Goal: Task Accomplishment & Management: Complete application form

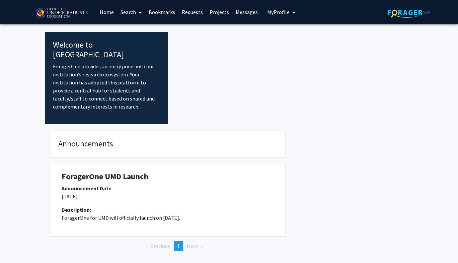
click at [130, 14] on link "Search" at bounding box center [131, 11] width 28 height 23
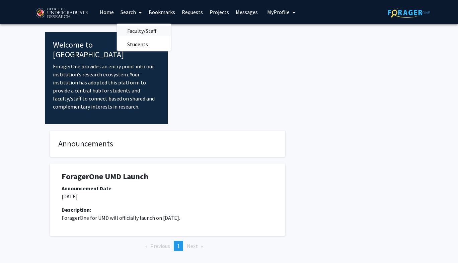
click at [137, 29] on span "Faculty/Staff" at bounding box center [141, 30] width 49 height 13
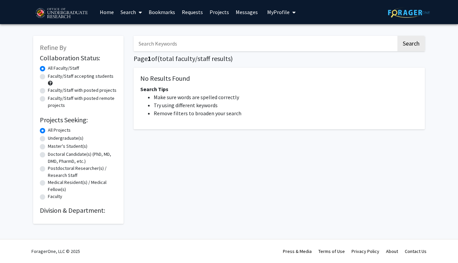
click at [48, 140] on label "Undergraduate(s)" at bounding box center [66, 138] width 36 height 7
click at [48, 139] on input "Undergraduate(s)" at bounding box center [50, 137] width 4 height 4
radio input "true"
click at [48, 75] on label "Faculty/Staff accepting students" at bounding box center [81, 76] width 66 height 7
click at [48, 75] on input "Faculty/Staff accepting students" at bounding box center [50, 75] width 4 height 4
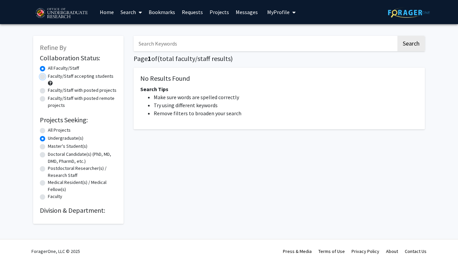
radio input "true"
click at [132, 114] on div "Search Page 1 of ( total faculty/staff results) No Results Found Search Tips Ma…" at bounding box center [280, 126] width 302 height 195
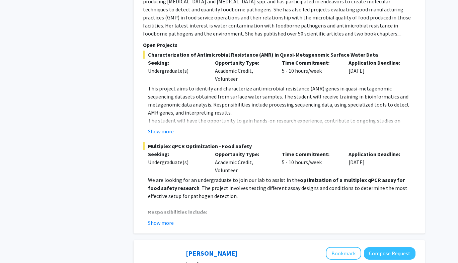
scroll to position [463, 0]
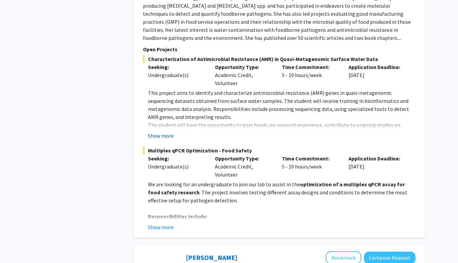
click at [165, 132] on button "Show more" at bounding box center [161, 136] width 26 height 8
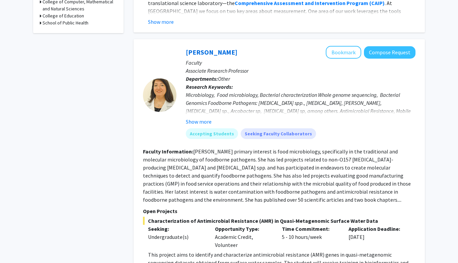
scroll to position [307, 0]
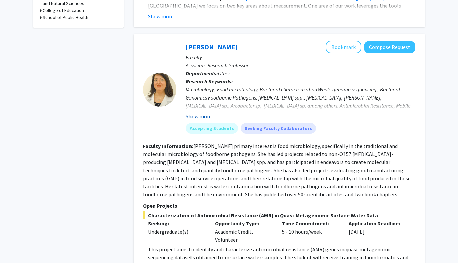
click at [198, 112] on button "Show more" at bounding box center [199, 116] width 26 height 8
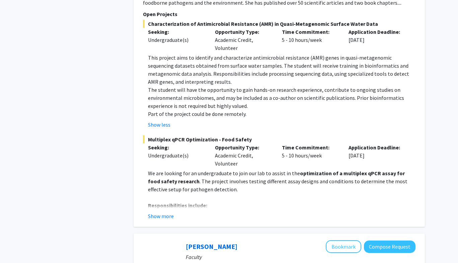
scroll to position [509, 0]
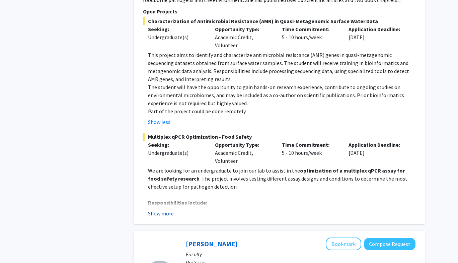
click at [164, 209] on button "Show more" at bounding box center [161, 213] width 26 height 8
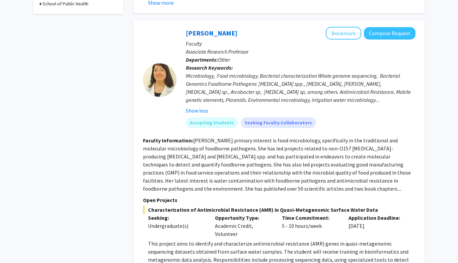
scroll to position [318, 0]
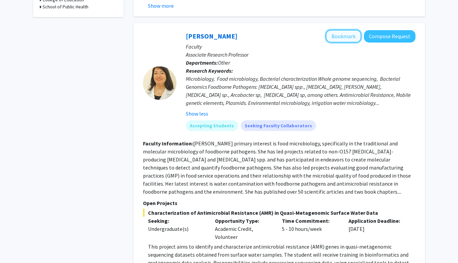
click at [354, 30] on button "Bookmark" at bounding box center [344, 36] width 36 height 13
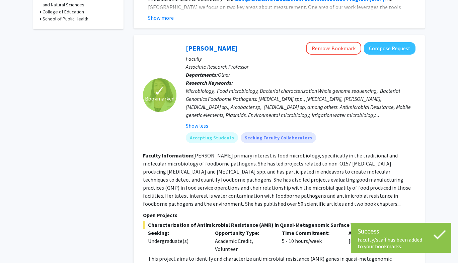
scroll to position [300, 0]
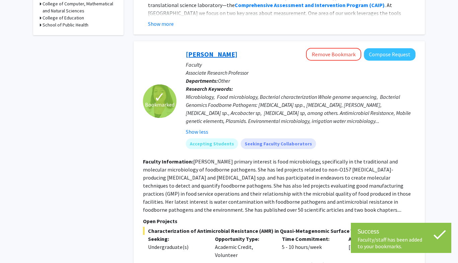
click at [193, 50] on link "[PERSON_NAME]" at bounding box center [212, 54] width 52 height 8
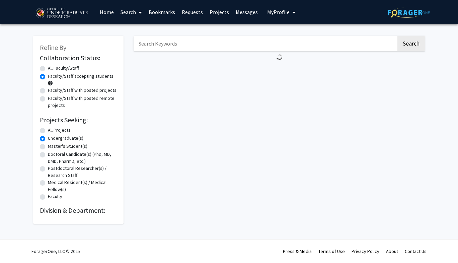
click at [167, 14] on link "Bookmarks" at bounding box center [161, 11] width 33 height 23
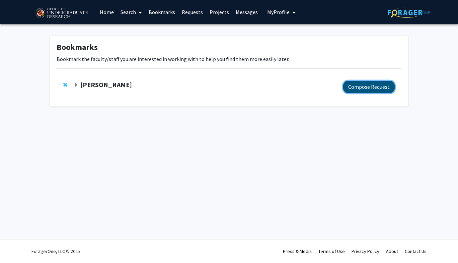
click at [362, 88] on button "Compose Request" at bounding box center [369, 87] width 52 height 12
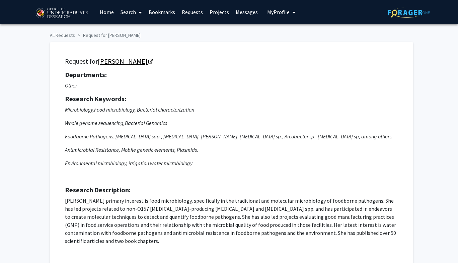
click at [102, 63] on link "[PERSON_NAME]" at bounding box center [125, 61] width 55 height 8
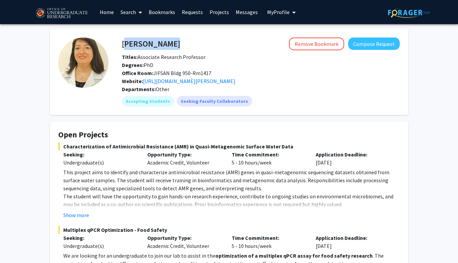
drag, startPoint x: 115, startPoint y: 37, endPoint x: 122, endPoint y: 47, distance: 12.7
click at [122, 47] on fg-card "[PERSON_NAME] Remove Bookmark Compose Request Titles: Associate Research Profes…" at bounding box center [229, 72] width 359 height 86
copy h4 "[PERSON_NAME]"
click at [161, 47] on h4 "[PERSON_NAME]" at bounding box center [151, 44] width 58 height 12
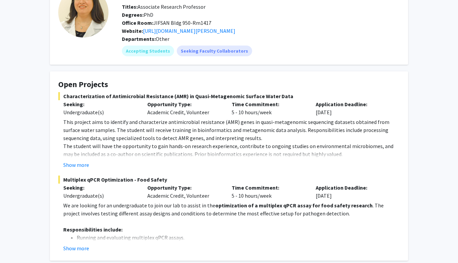
scroll to position [59, 0]
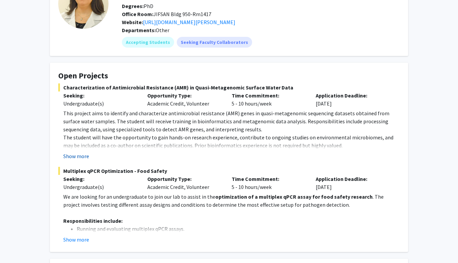
click at [85, 156] on button "Show more" at bounding box center [76, 156] width 26 height 8
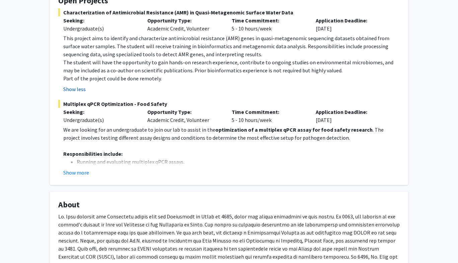
scroll to position [137, 0]
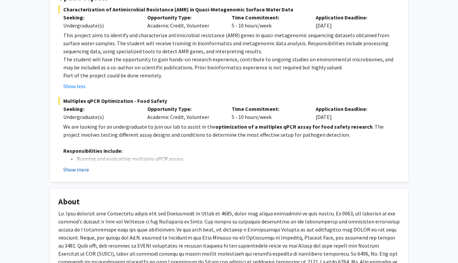
click at [79, 167] on button "Show more" at bounding box center [76, 170] width 26 height 8
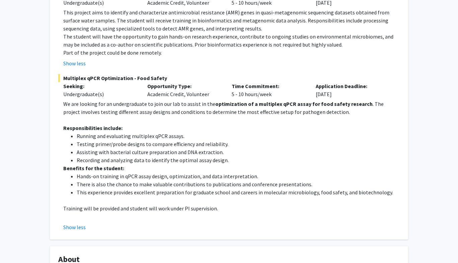
scroll to position [177, 0]
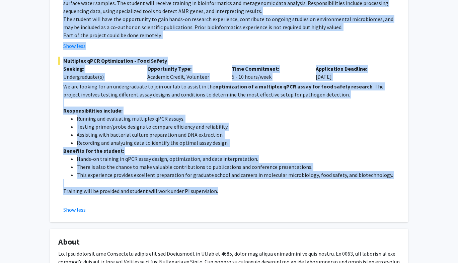
drag, startPoint x: 63, startPoint y: 113, endPoint x: 348, endPoint y: 194, distance: 296.9
click at [348, 194] on fg-project-list "Characterization of Antimicrobial Resistance (AMR) in Quasi-Metagenomic Surface…" at bounding box center [229, 89] width 342 height 249
copy fg-project-list "Characterization of Antimicrobial Resistance (AMR) in Quasi-Metagenomic Surface…"
click at [348, 194] on p "Training will be provided and student will work under PI supervision." at bounding box center [231, 191] width 337 height 8
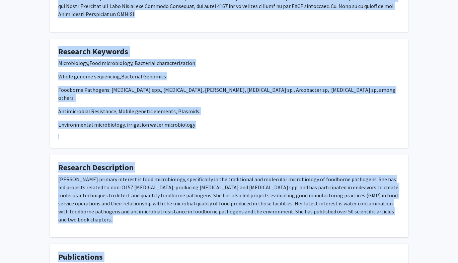
scroll to position [505, 0]
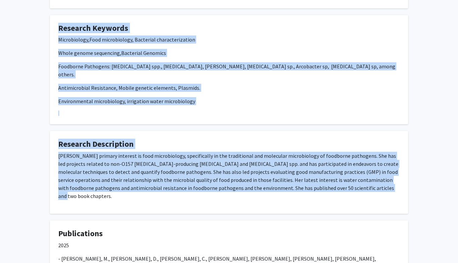
drag, startPoint x: 64, startPoint y: 135, endPoint x: 360, endPoint y: 182, distance: 299.6
copy div "Characterization of Antimicrobial Resistance (AMR) in Quasi-Metagenomic Surface…"
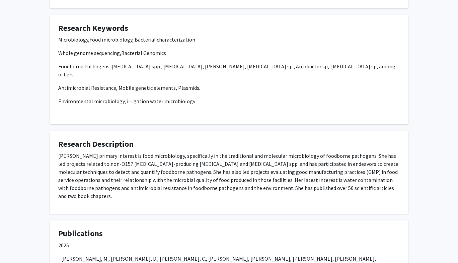
click at [100, 15] on fg-card "Research Keywords Microbiology, Food microbiology, Bacterial characterization W…" at bounding box center [229, 70] width 359 height 110
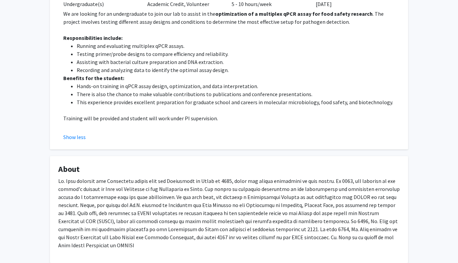
scroll to position [250, 0]
